Goal: Task Accomplishment & Management: Use online tool/utility

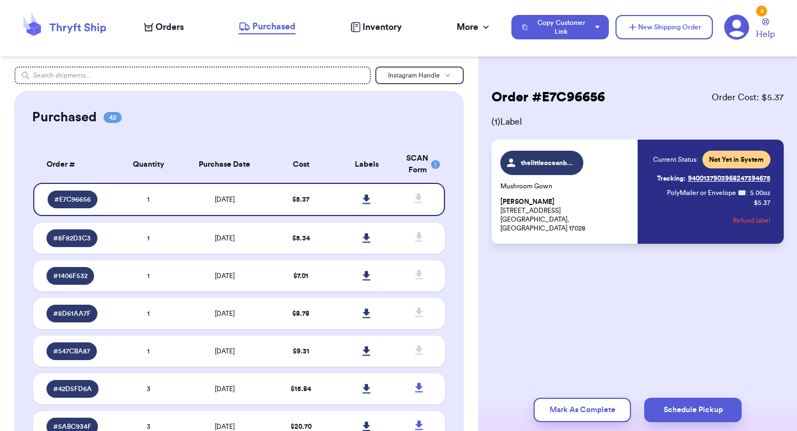
click at [165, 27] on span "Orders" at bounding box center [170, 26] width 28 height 13
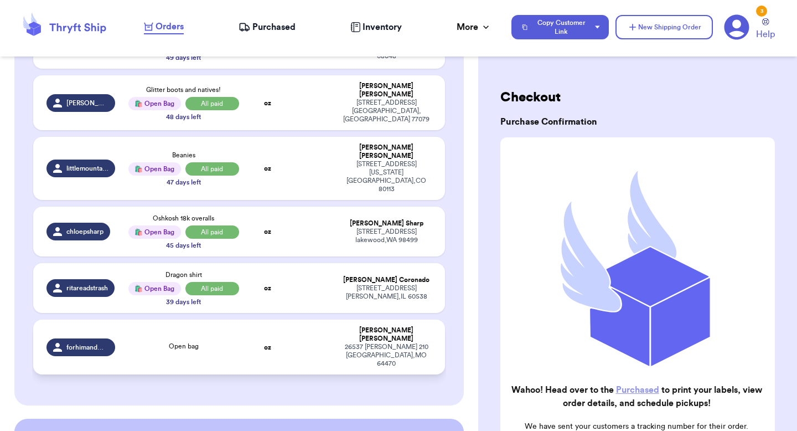
scroll to position [420, 0]
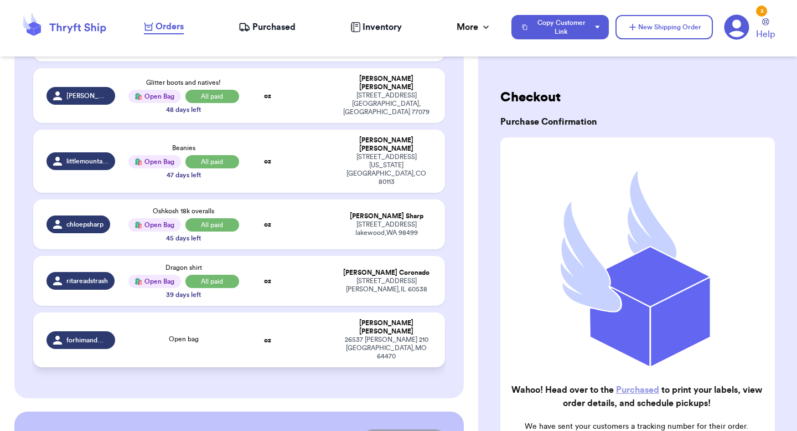
click at [134, 334] on div "Open bag" at bounding box center [183, 340] width 111 height 12
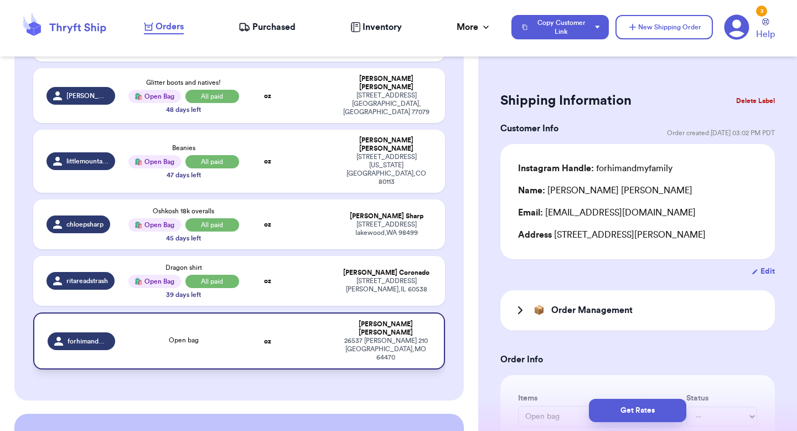
click at [315, 317] on td at bounding box center [312, 340] width 44 height 57
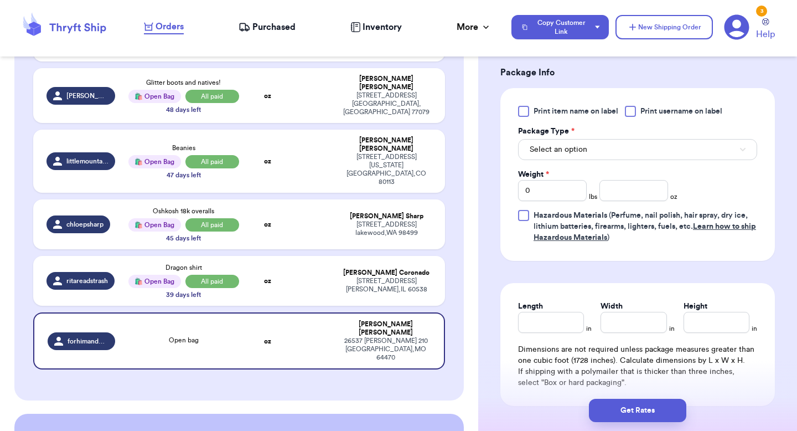
scroll to position [521, 0]
click at [590, 147] on button "Select an option" at bounding box center [637, 148] width 239 height 21
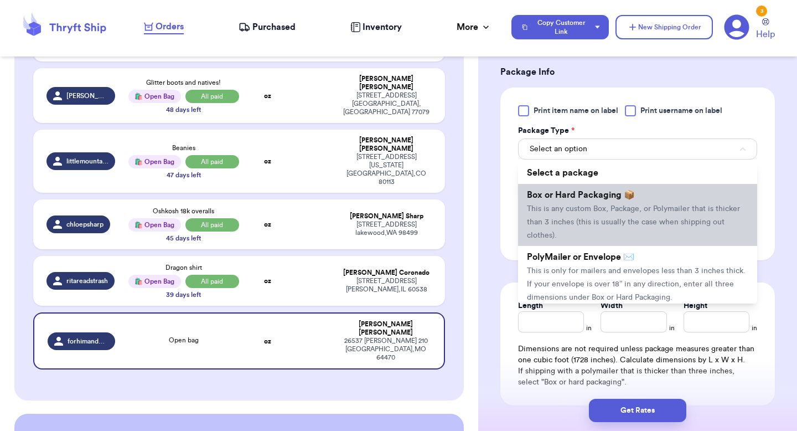
click at [587, 219] on span "This is any custom Box, Package, or Polymailer that is thicker than 3 inches (t…" at bounding box center [633, 222] width 213 height 34
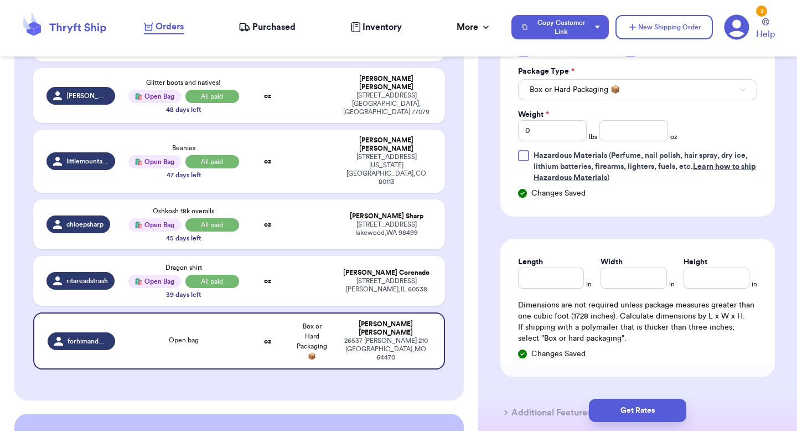
scroll to position [584, 0]
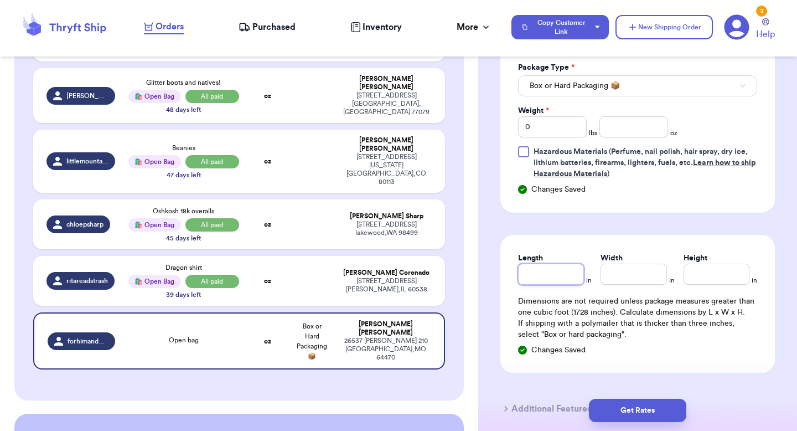
click at [561, 272] on input "Length" at bounding box center [551, 274] width 66 height 21
type input "1"
type input "18"
type input "1"
type input "12"
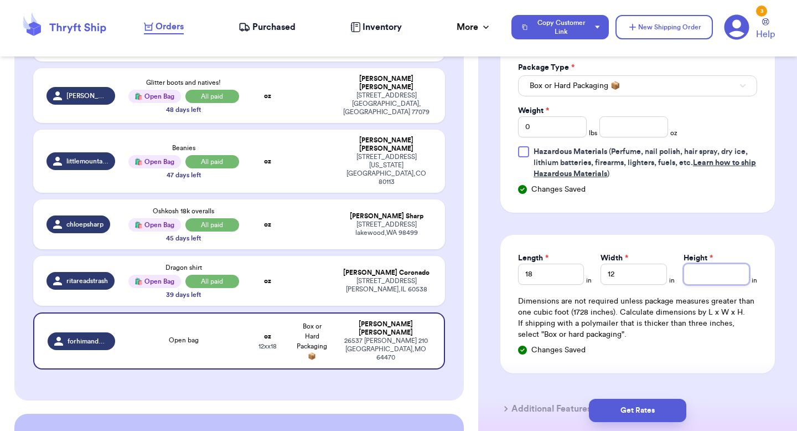
type input "1"
type input "13"
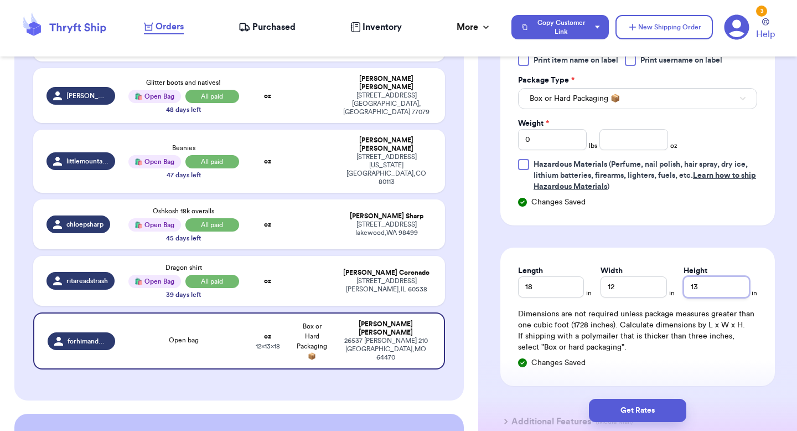
scroll to position [566, 0]
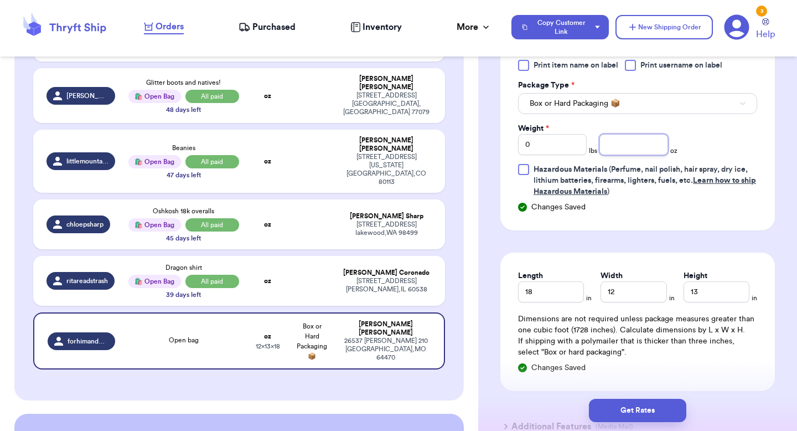
click at [641, 146] on input "number" at bounding box center [634, 144] width 69 height 21
type input "130"
click at [637, 403] on button "Get Rates" at bounding box center [637, 410] width 97 height 23
type input "8"
type input "2"
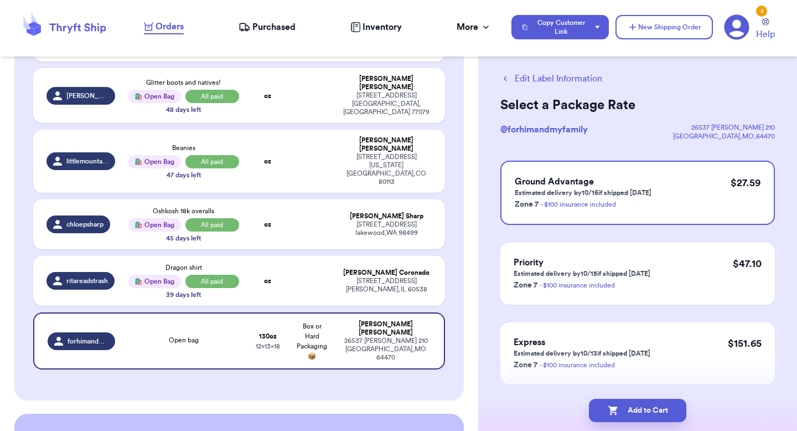
scroll to position [0, 0]
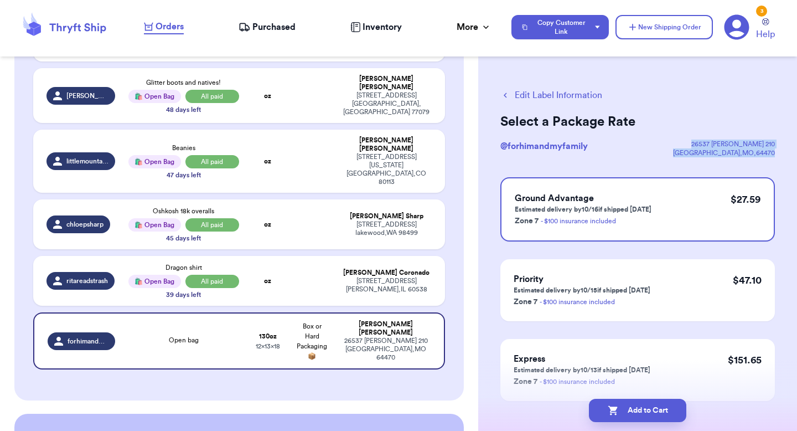
drag, startPoint x: 732, startPoint y: 142, endPoint x: 788, endPoint y: 156, distance: 58.0
click at [788, 156] on div "Edit Label Information Select a Package Rate @ forhimandmyfamily [GEOGRAPHIC_DA…" at bounding box center [637, 272] width 319 height 412
copy div "[STREET_ADDRESS][PERSON_NAME]"
click at [533, 94] on button "Edit Label Information" at bounding box center [551, 95] width 102 height 13
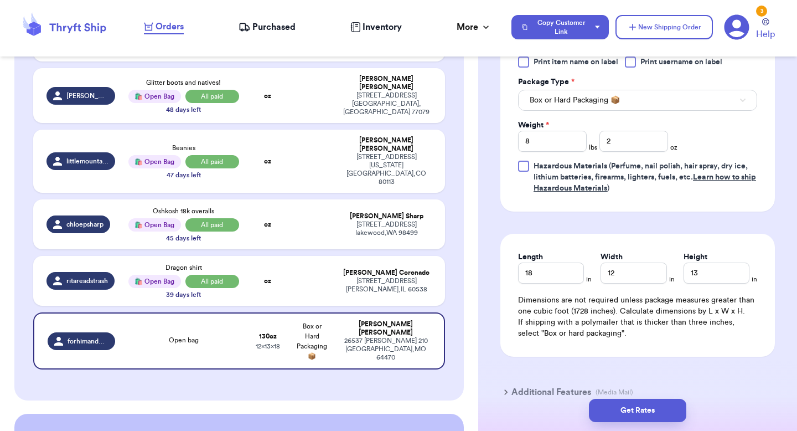
scroll to position [572, 0]
